Goal: Obtain resource: Download file/media

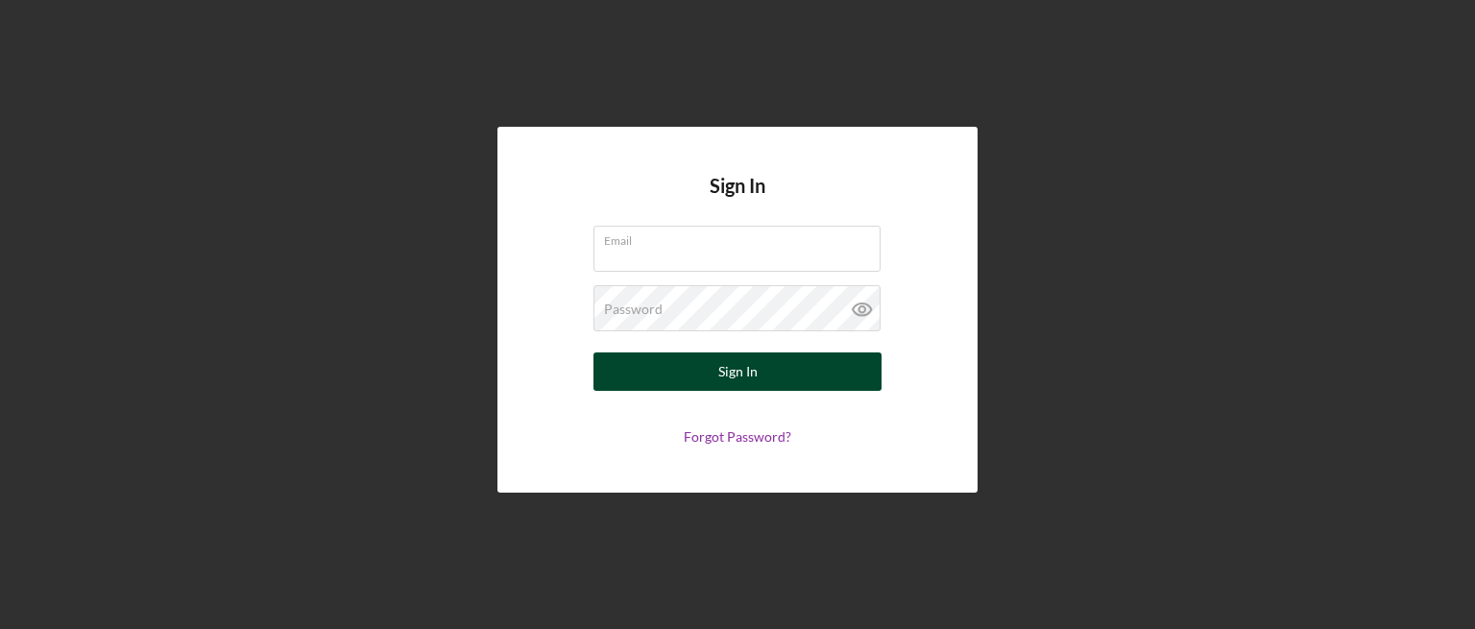
type input "[EMAIL_ADDRESS][DOMAIN_NAME]"
click at [708, 371] on button "Sign In" at bounding box center [738, 371] width 288 height 38
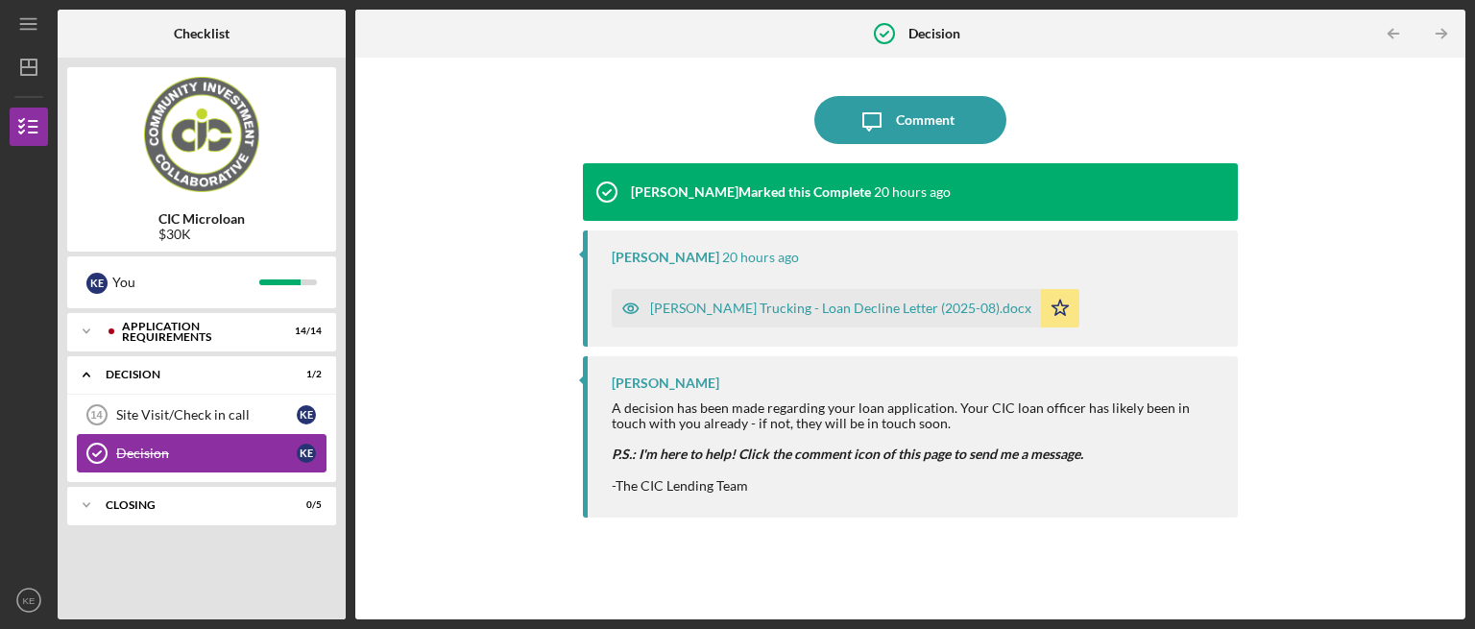
click at [193, 454] on div "Decision" at bounding box center [206, 453] width 181 height 15
click at [808, 307] on div "[PERSON_NAME] Trucking - Loan Decline Letter (2025-08).docx" at bounding box center [840, 308] width 381 height 15
click at [211, 336] on div "APPLICATION REQUIREMENTS" at bounding box center [217, 332] width 190 height 12
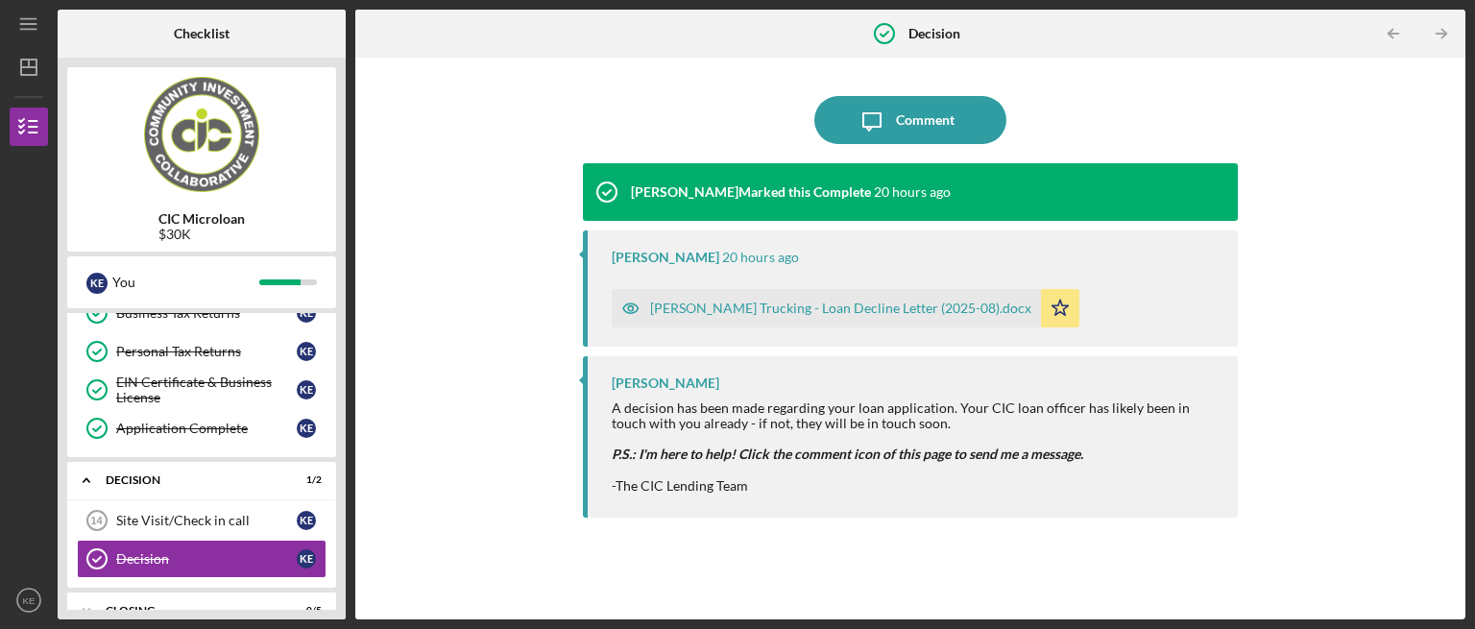
scroll to position [467, 0]
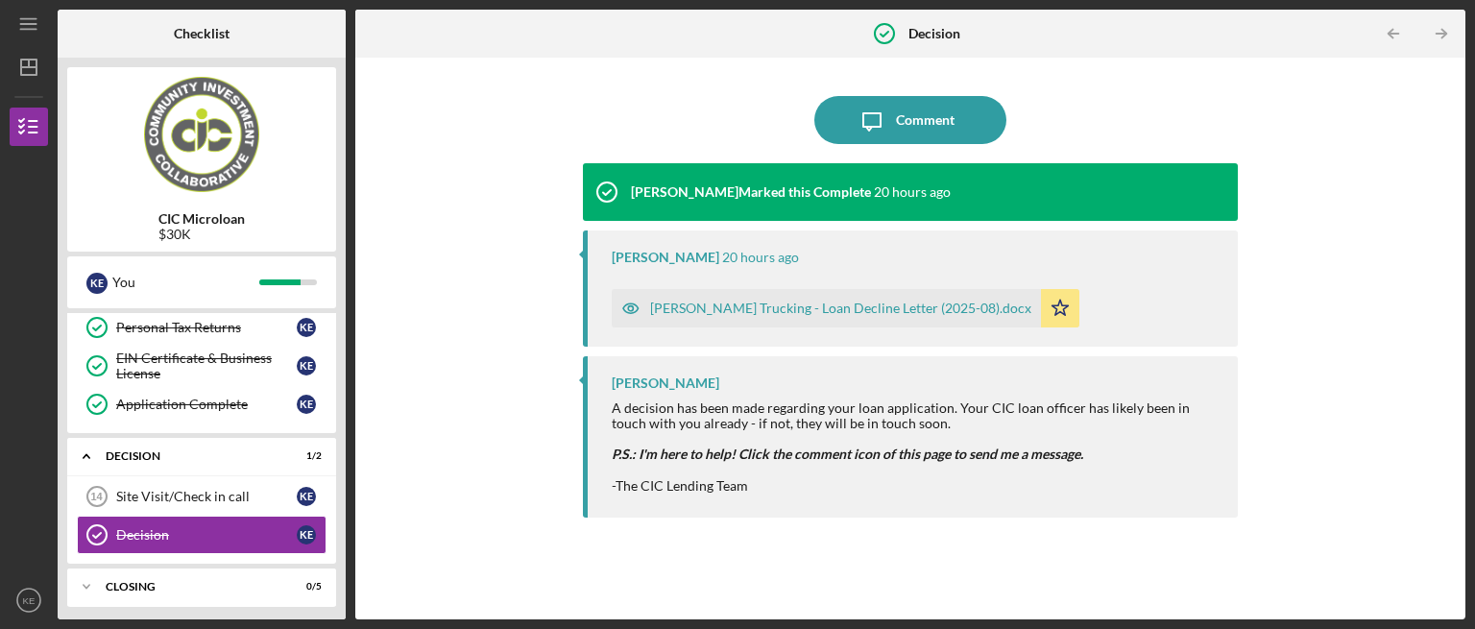
click at [812, 309] on div "[PERSON_NAME] Trucking - Loan Decline Letter (2025-08).docx" at bounding box center [840, 308] width 381 height 15
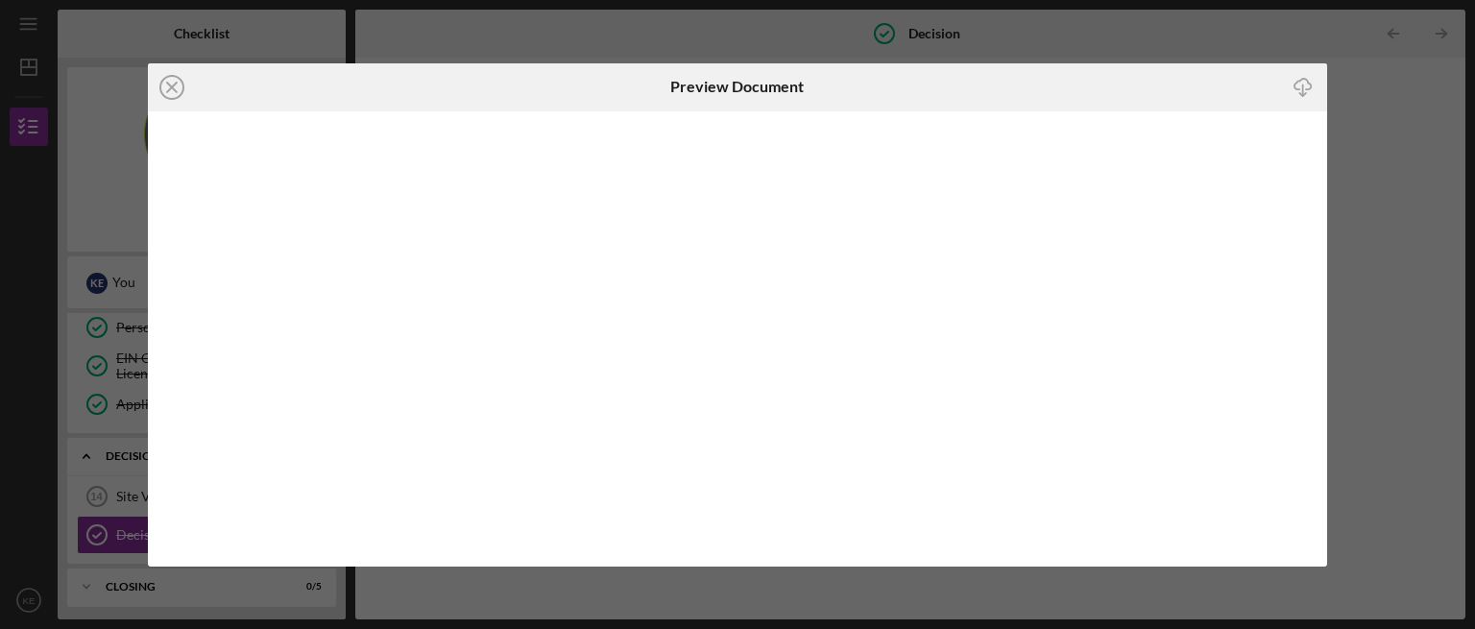
click at [1309, 84] on icon "Icon/Download" at bounding box center [1303, 86] width 43 height 43
click at [169, 84] on icon "Icon/Close" at bounding box center [172, 87] width 48 height 48
